Goal: Transaction & Acquisition: Purchase product/service

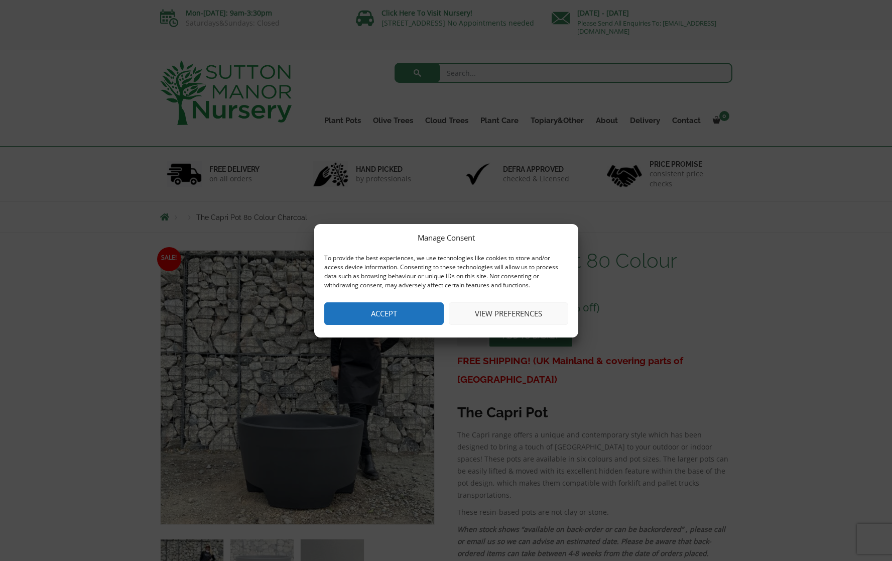
click at [484, 310] on button "View preferences" at bounding box center [508, 313] width 119 height 23
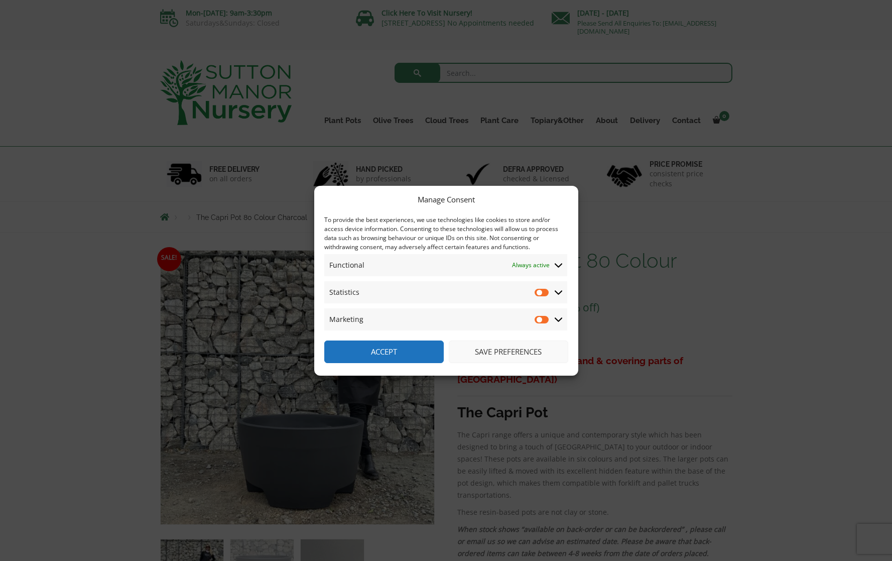
click at [398, 352] on button "Accept" at bounding box center [383, 351] width 119 height 23
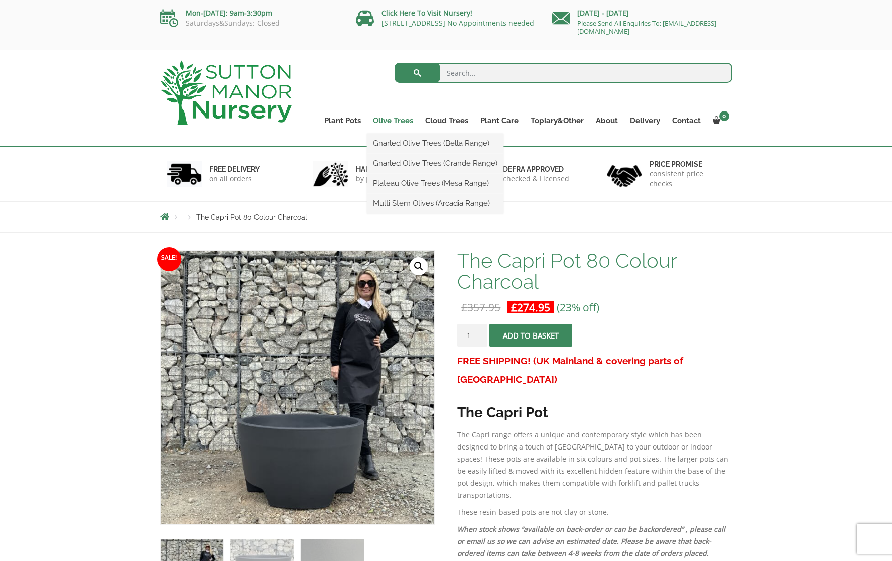
click at [396, 120] on link "Olive Trees" at bounding box center [393, 120] width 52 height 14
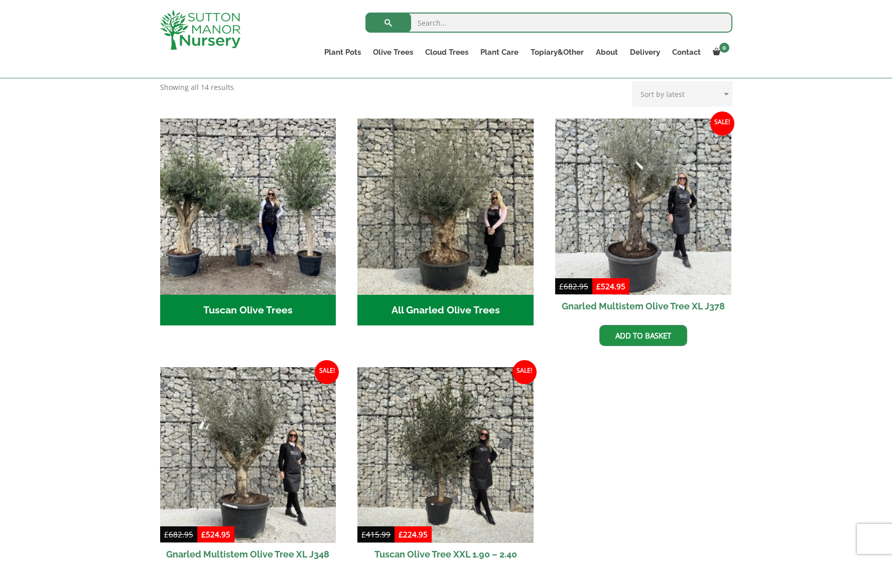
scroll to position [337, 0]
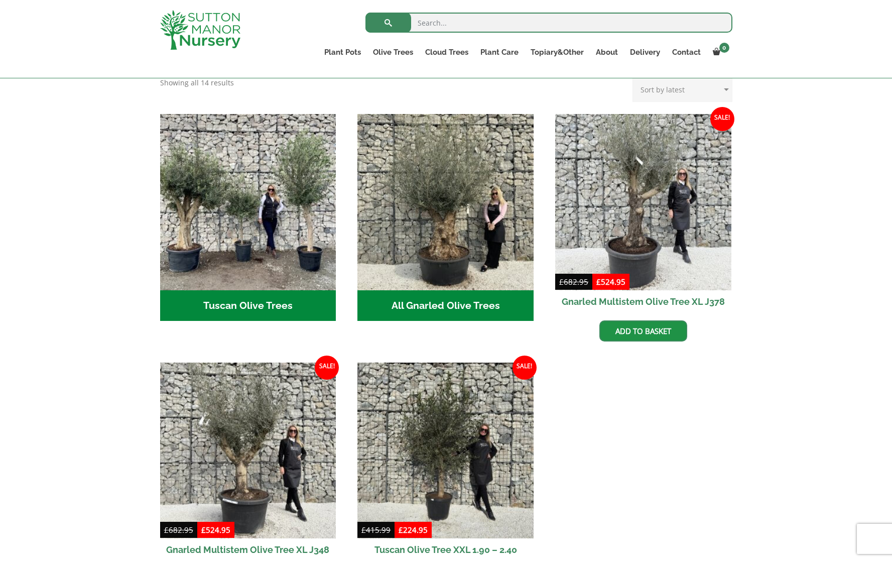
click at [241, 290] on h2 "Tuscan Olive Trees (5)" at bounding box center [248, 305] width 176 height 31
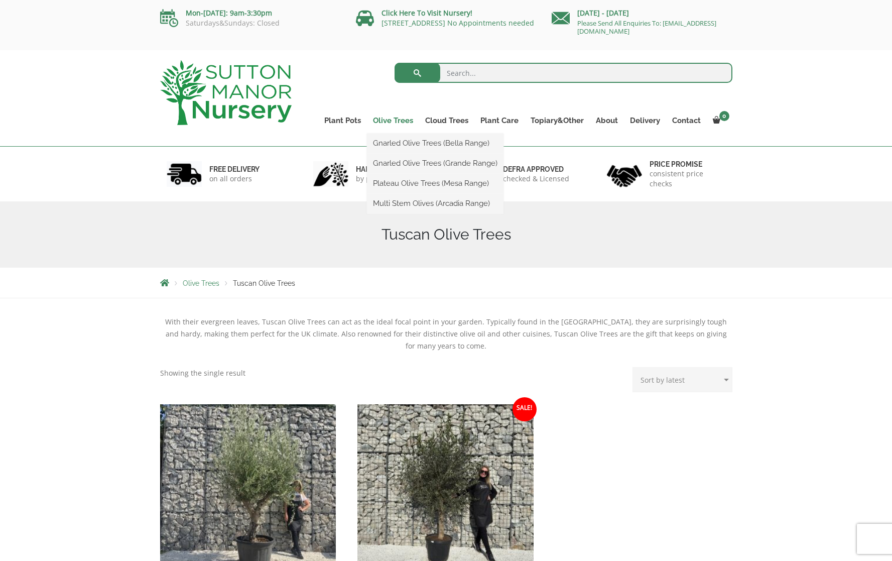
click at [388, 122] on link "Olive Trees" at bounding box center [393, 120] width 52 height 14
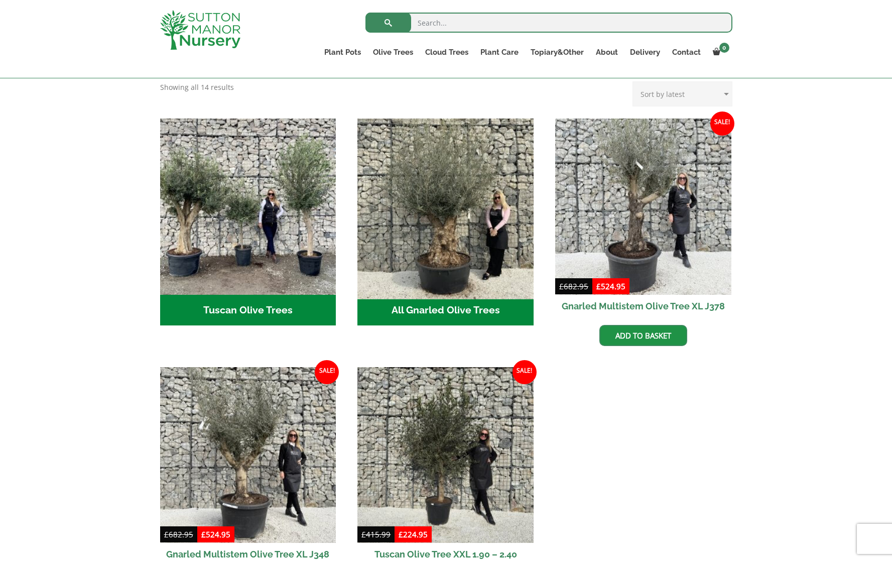
scroll to position [332, 0]
click at [427, 235] on img "Visit product category All Gnarled Olive Trees" at bounding box center [445, 206] width 185 height 185
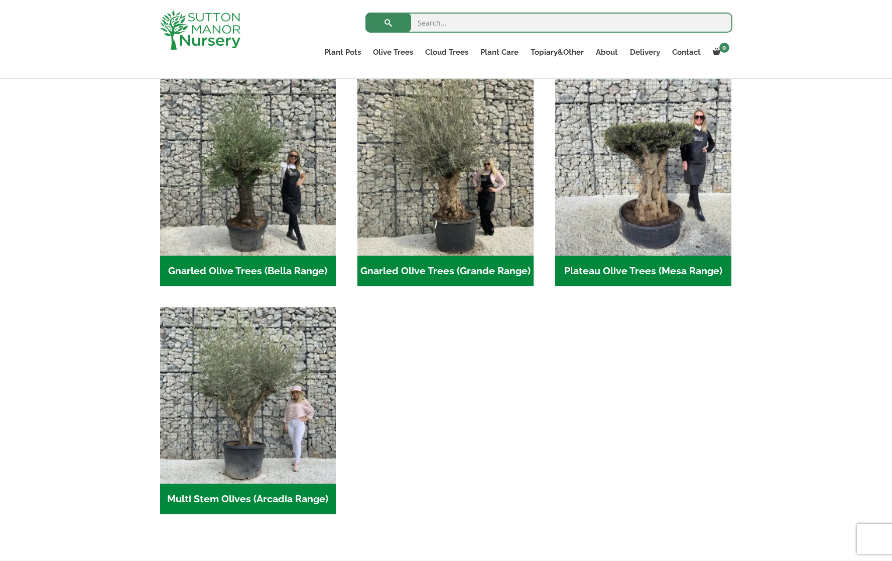
scroll to position [219, 0]
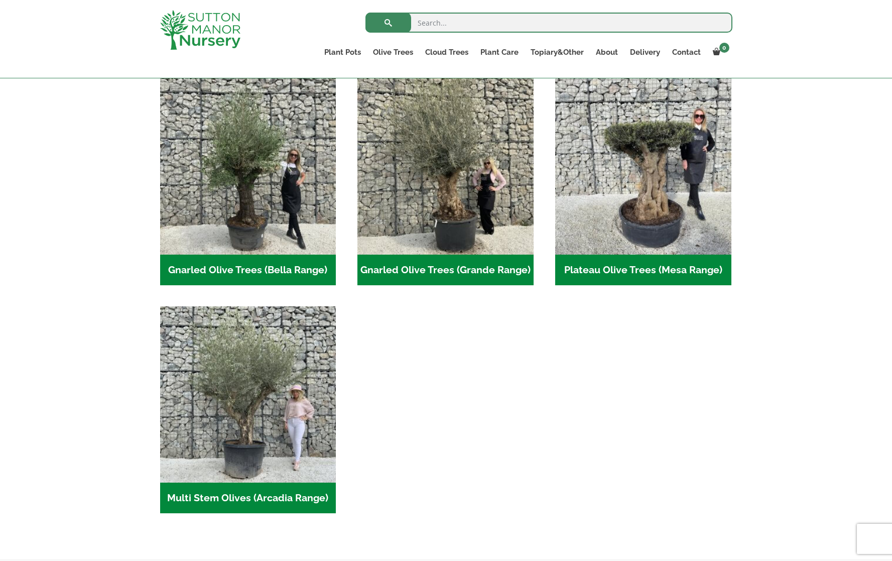
click at [443, 261] on h2 "Gnarled Olive Trees (Grande Range) (53)" at bounding box center [445, 270] width 176 height 31
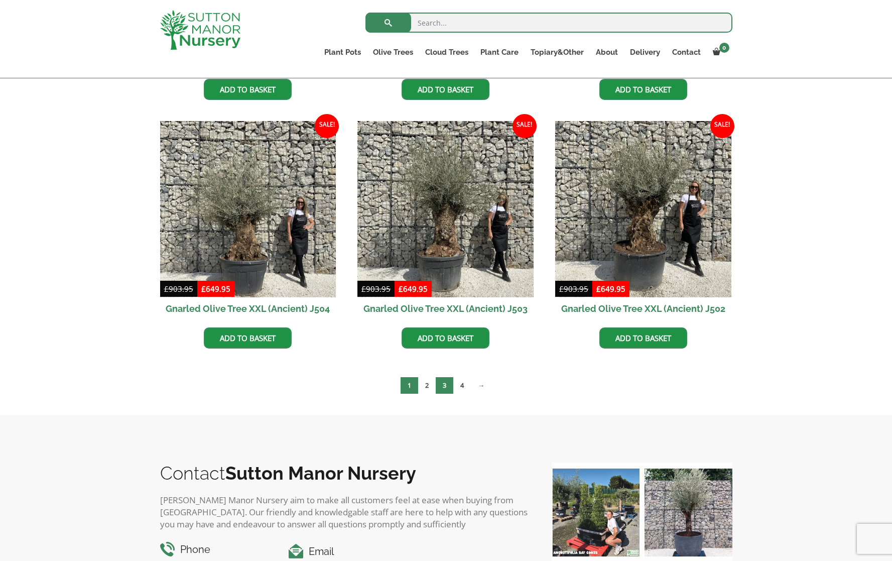
scroll to position [1458, 0]
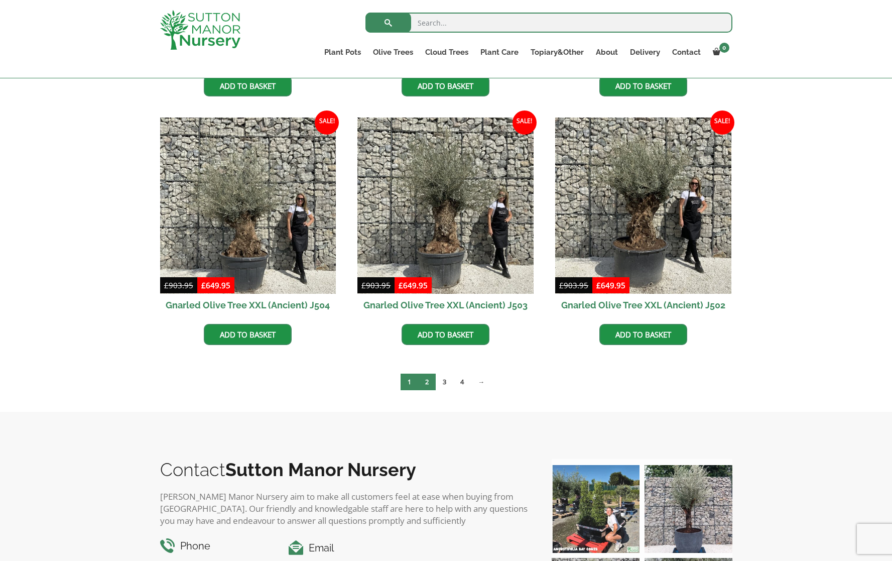
click at [430, 380] on link "2" at bounding box center [427, 381] width 18 height 17
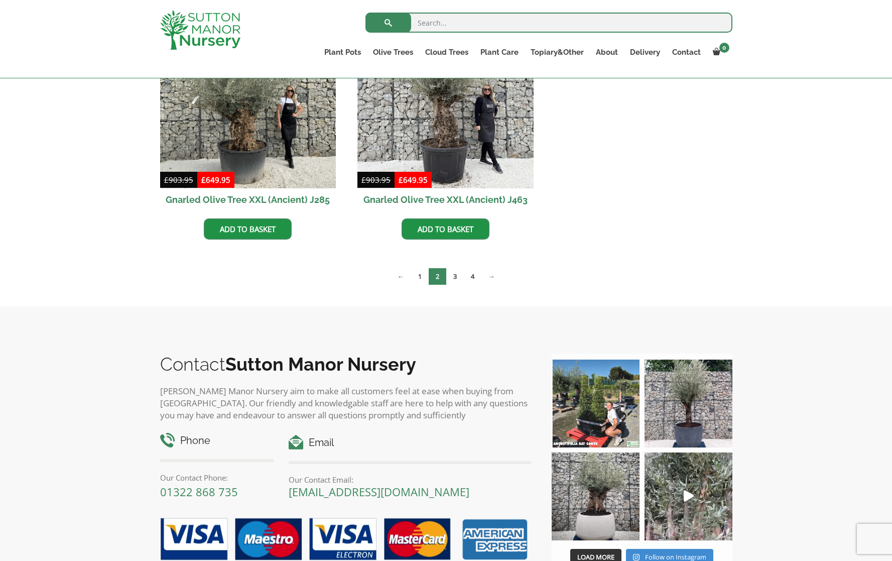
scroll to position [1628, 0]
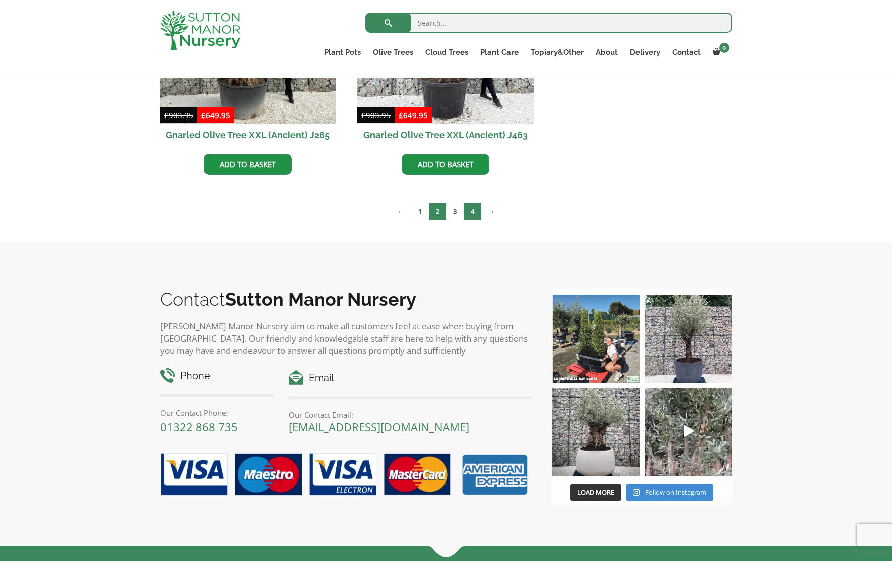
click at [473, 213] on link "4" at bounding box center [473, 211] width 18 height 17
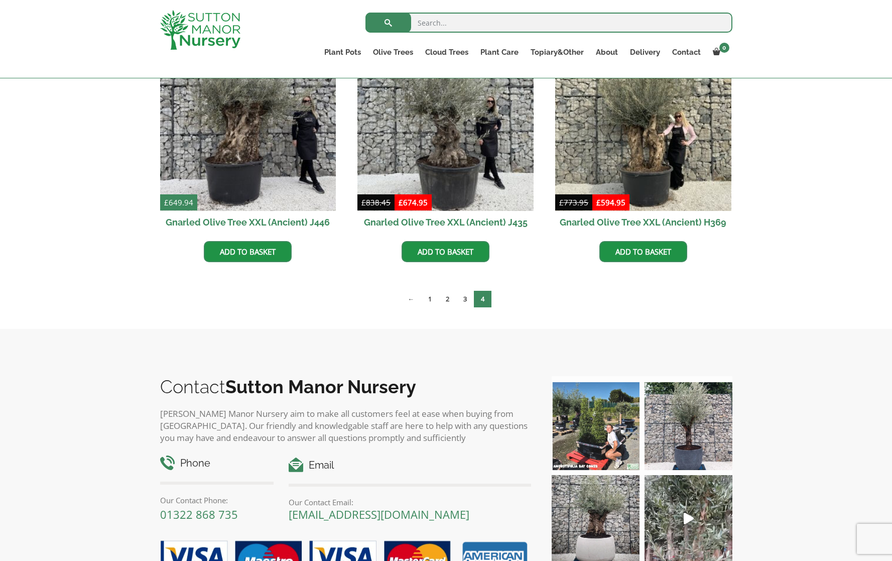
scroll to position [215, 0]
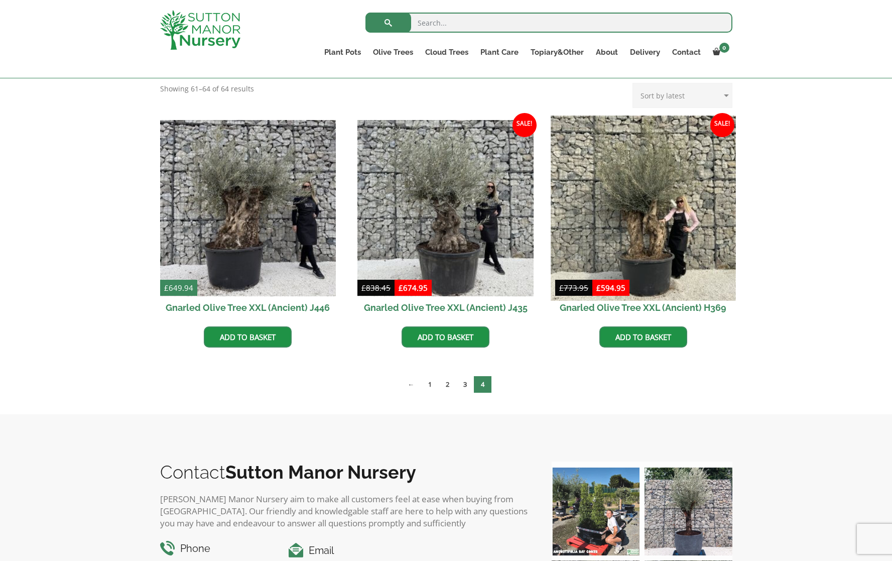
click at [639, 262] on img at bounding box center [643, 207] width 185 height 185
